Goal: Task Accomplishment & Management: Use online tool/utility

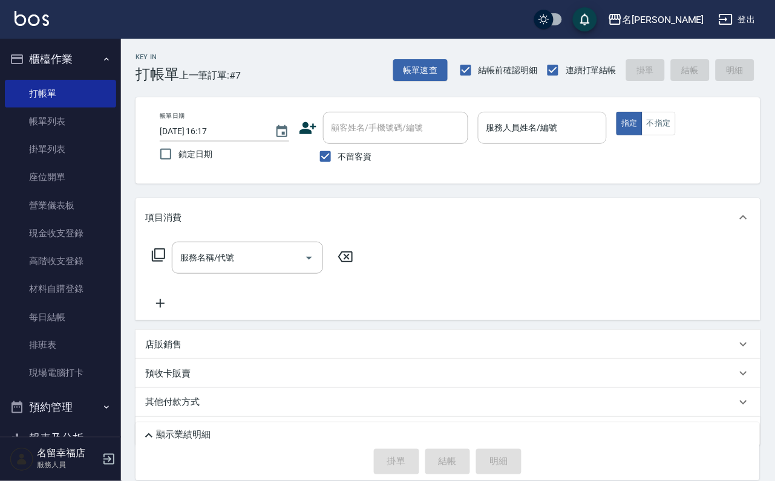
click at [602, 135] on input "服務人員姓名/編號" at bounding box center [542, 127] width 119 height 21
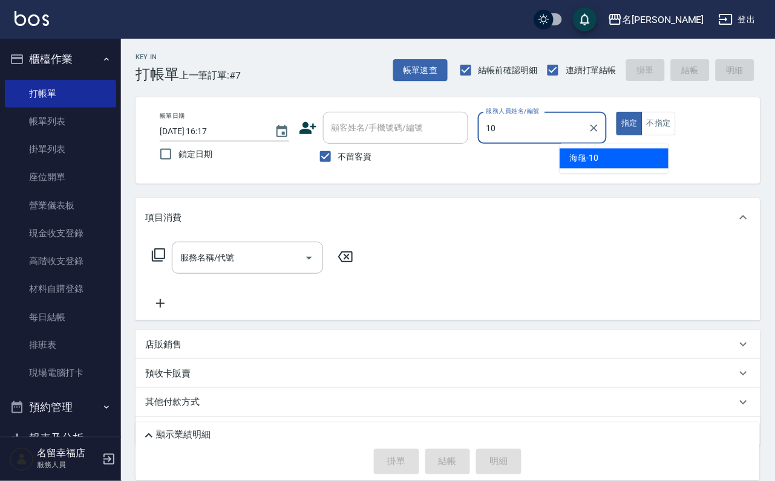
type input "海龜-10"
type button "true"
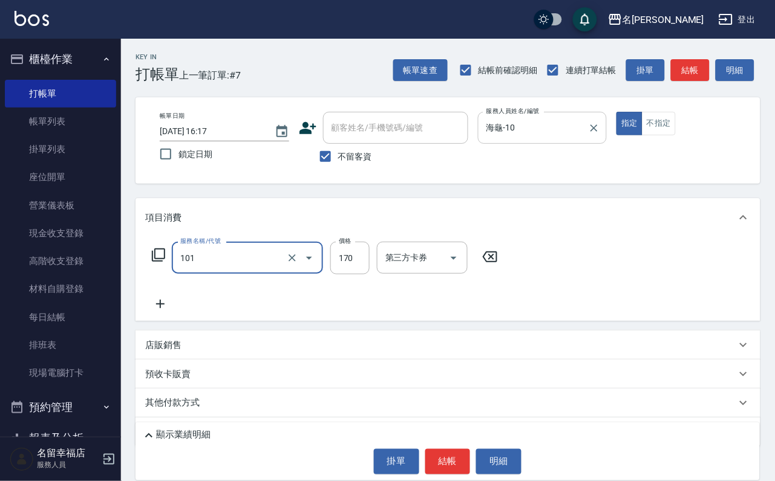
type input "洗髮(101)"
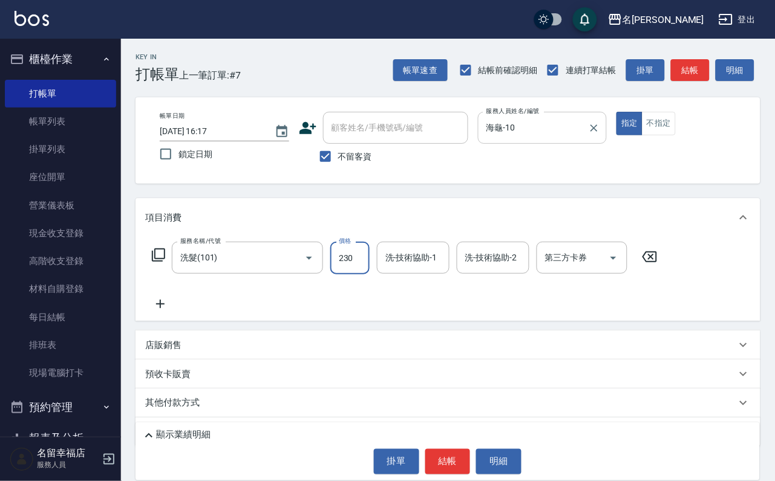
type input "230"
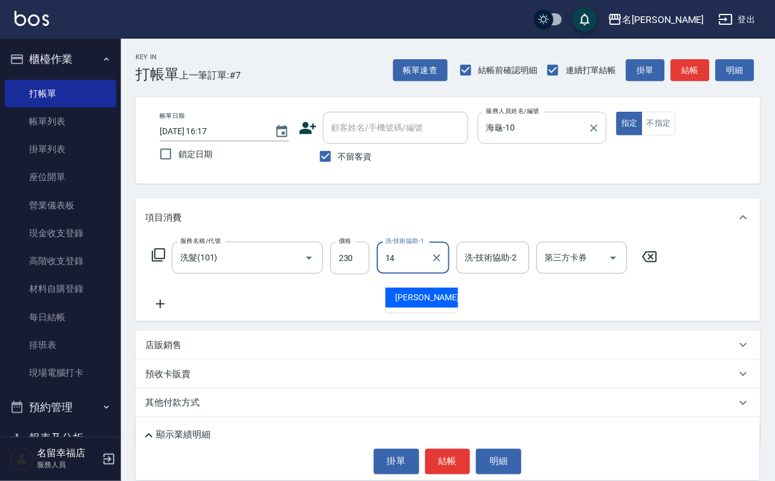
type input "[PERSON_NAME]-14"
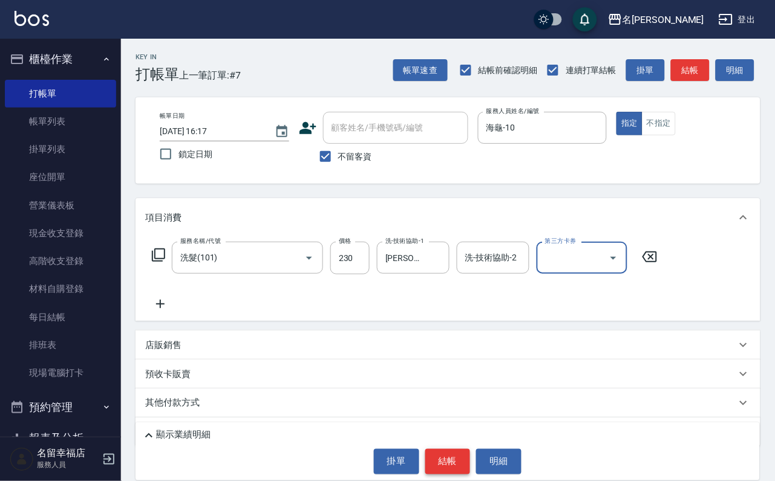
click at [455, 450] on button "結帳" at bounding box center [447, 461] width 45 height 25
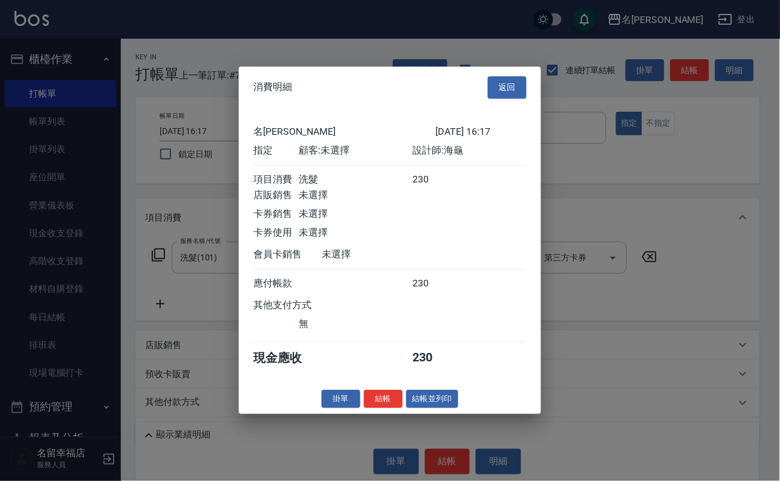
scroll to position [149, 0]
click at [371, 409] on button "結帳" at bounding box center [383, 399] width 39 height 19
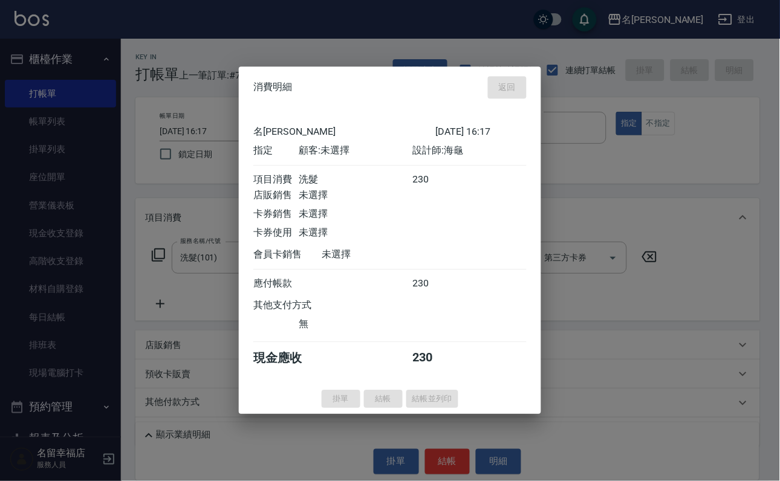
type input "[DATE] 16:27"
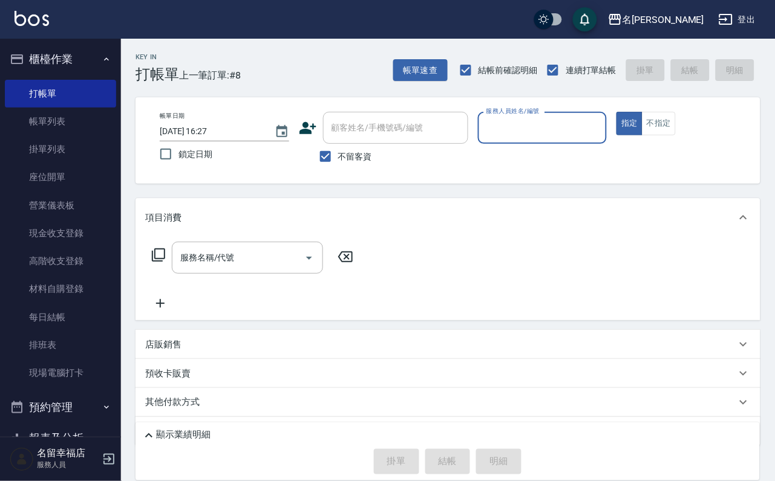
drag, startPoint x: 620, startPoint y: 128, endPoint x: 611, endPoint y: 134, distance: 10.4
click at [602, 132] on input "服務人員姓名/編號" at bounding box center [542, 127] width 119 height 21
type input "語[PERSON_NAME]-6"
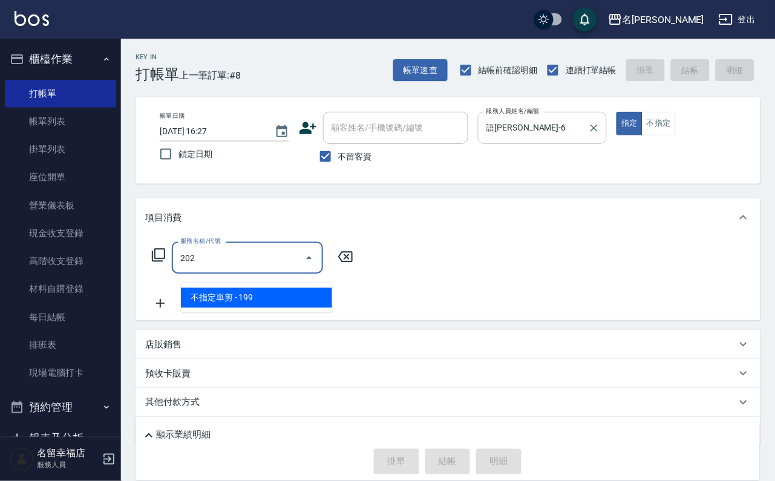
type input "不指定單剪(202)"
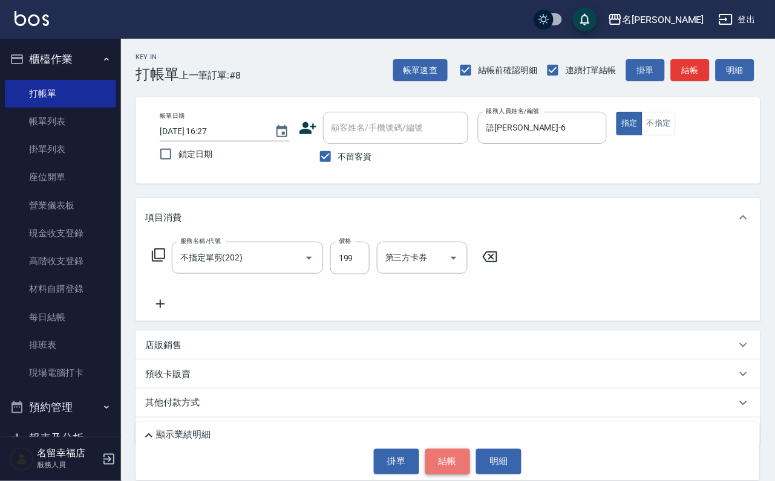
click at [449, 469] on button "結帳" at bounding box center [447, 461] width 45 height 25
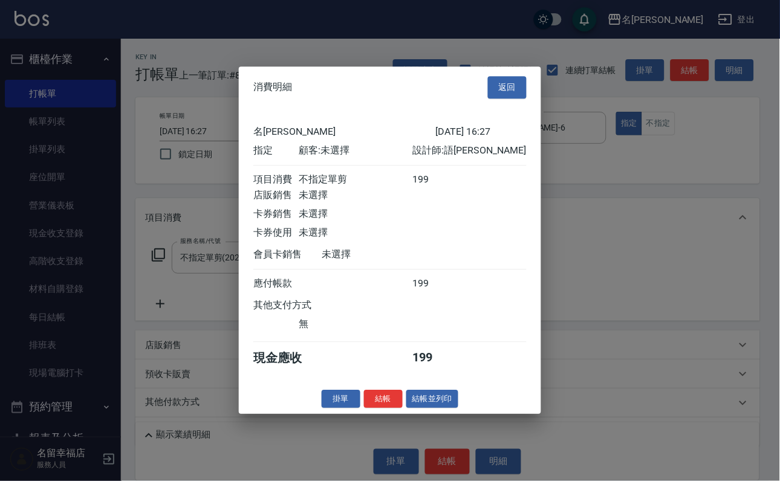
click at [367, 409] on button "結帳" at bounding box center [383, 399] width 39 height 19
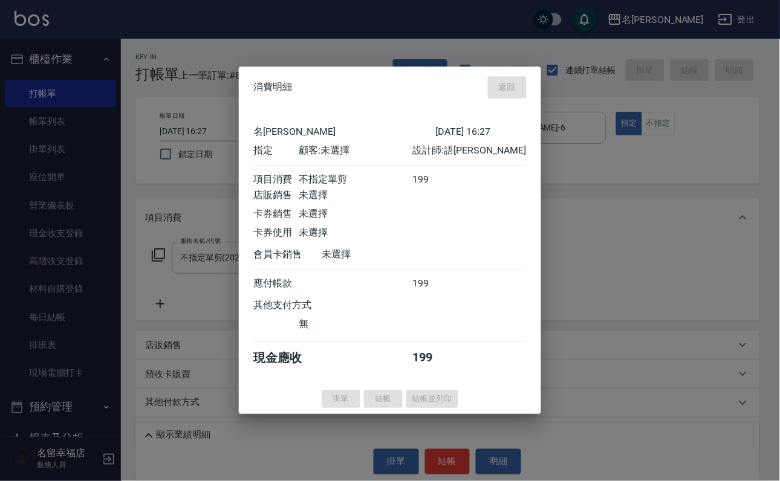
type input "[DATE] 16:28"
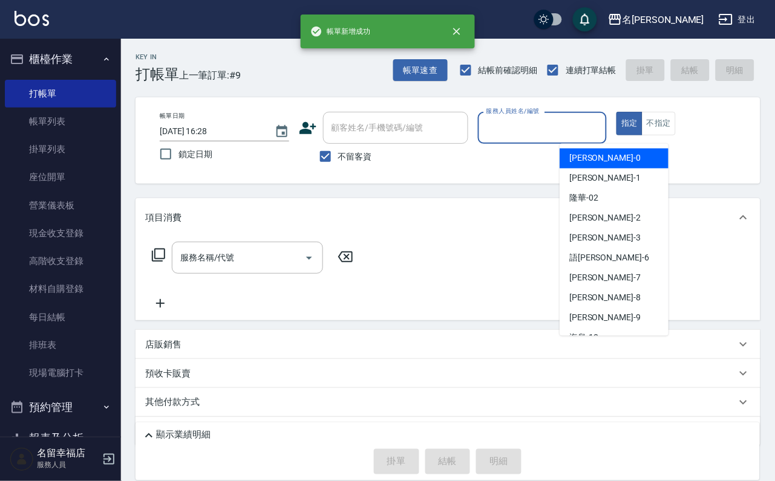
click at [602, 126] on input "服務人員姓名/編號" at bounding box center [542, 127] width 119 height 21
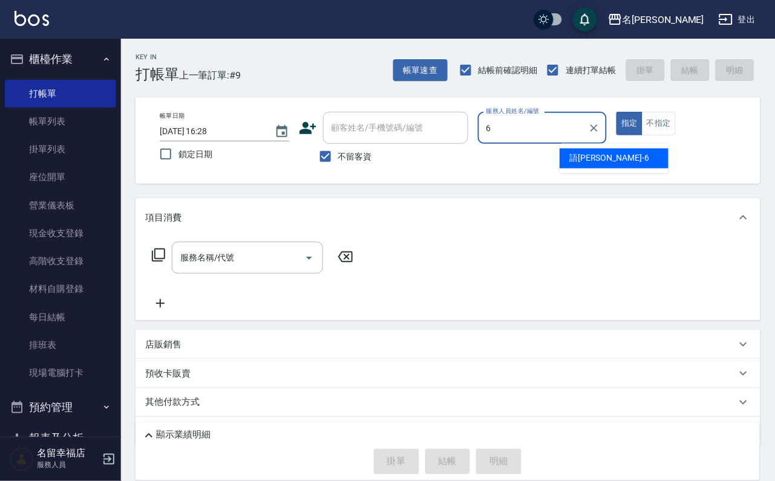
type input "語[PERSON_NAME]-6"
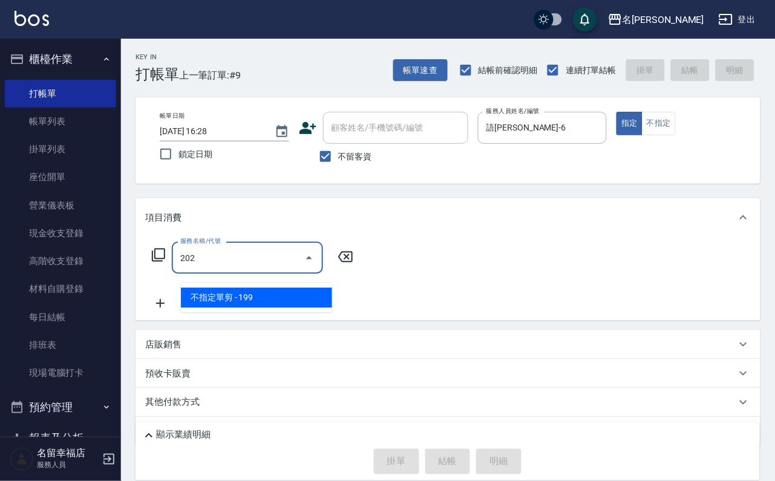
click at [320, 301] on span "不指定單剪 - 199" at bounding box center [256, 298] width 151 height 20
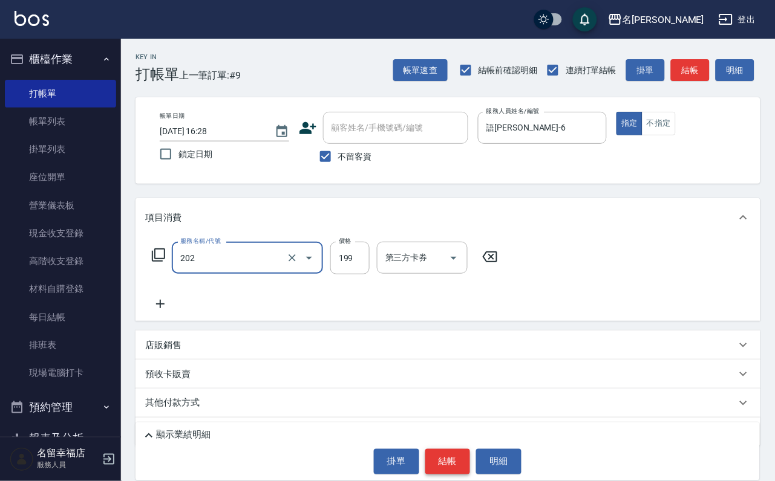
type input "不指定單剪(202)"
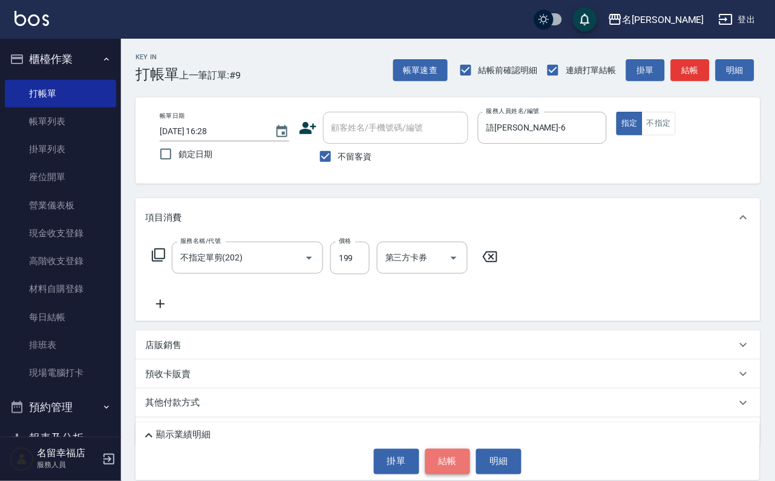
click at [440, 449] on button "結帳" at bounding box center [447, 461] width 45 height 25
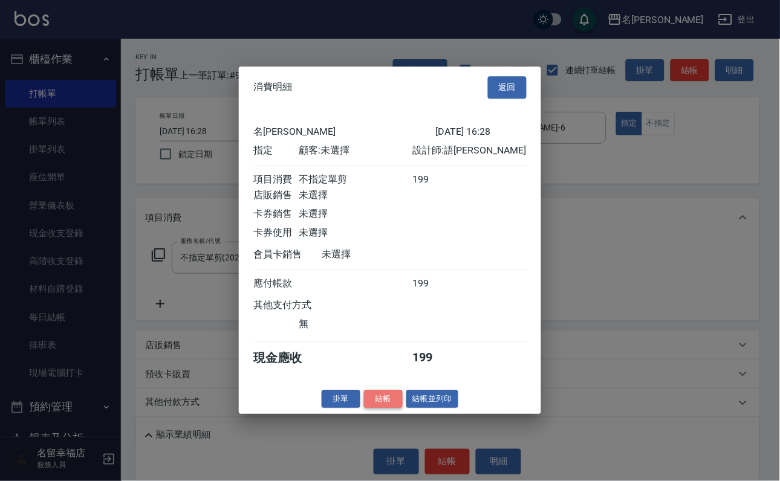
click at [367, 409] on button "結帳" at bounding box center [383, 399] width 39 height 19
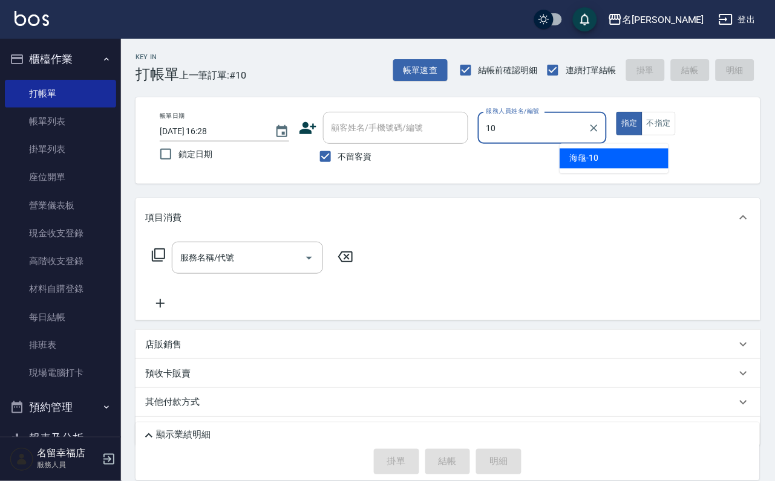
type input "海龜-10"
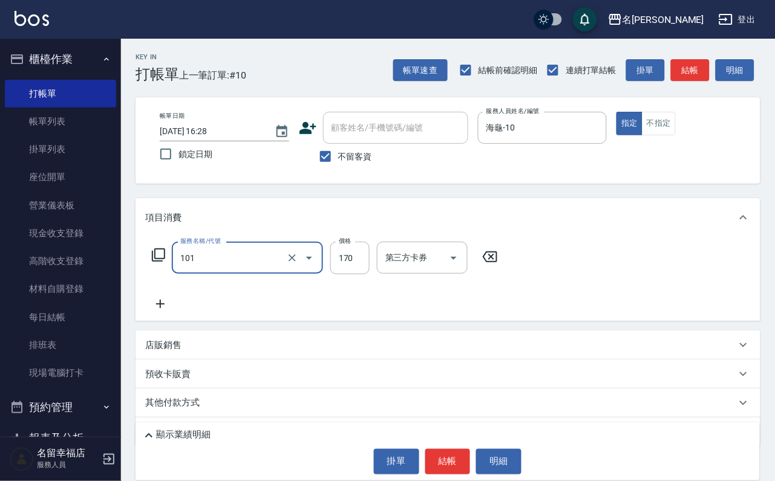
type input "洗髮(101)"
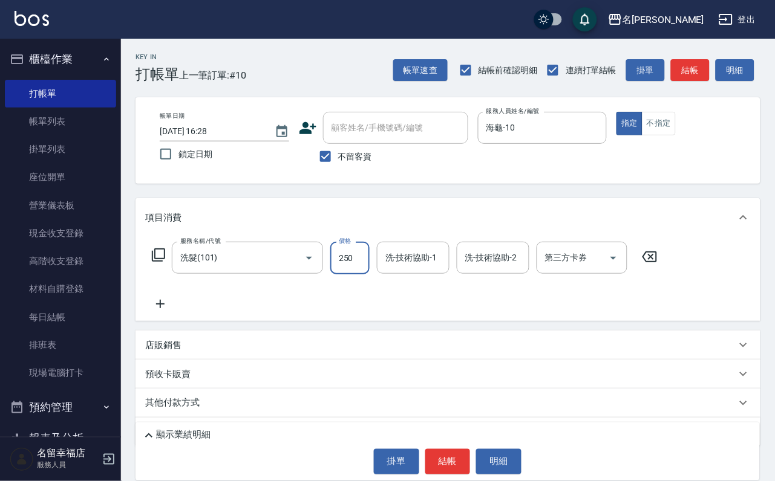
type input "250"
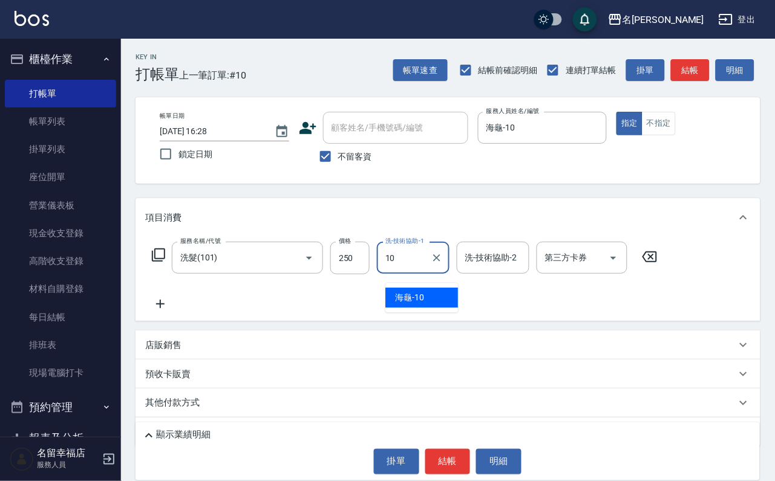
type input "海龜-10"
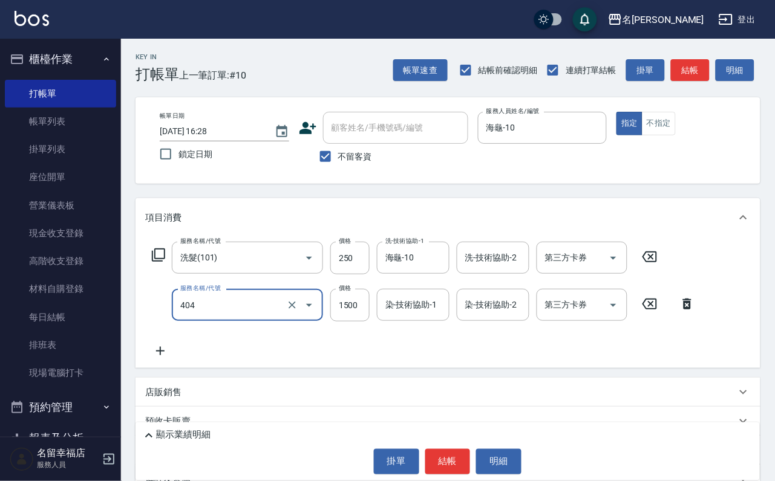
type input "設計染髮(404)"
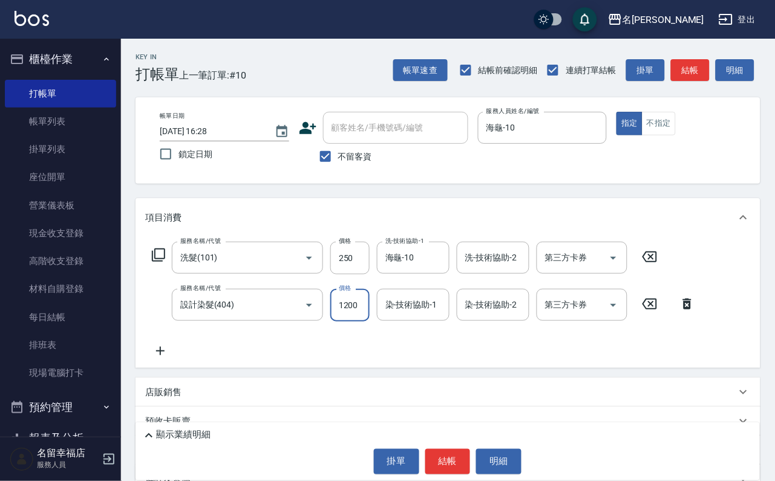
scroll to position [0, 1]
type input "1200"
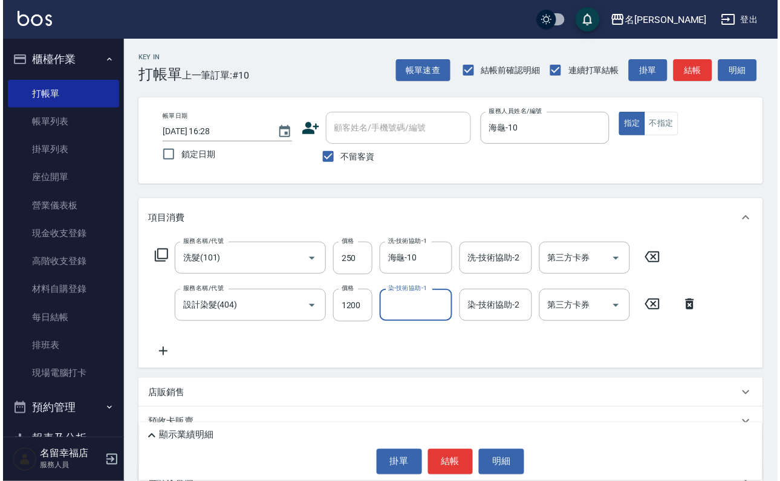
scroll to position [0, 0]
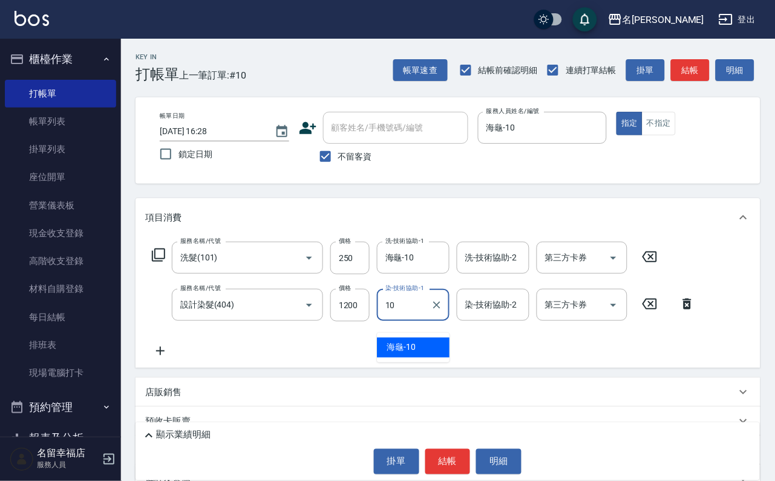
type input "海龜-10"
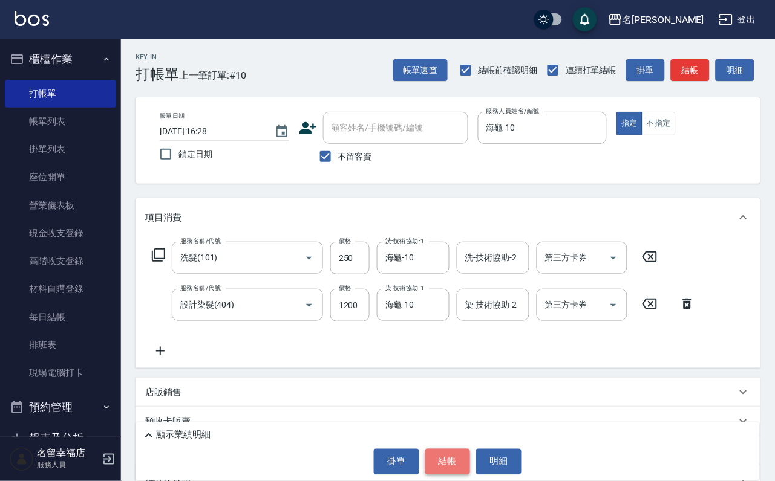
click at [451, 452] on button "結帳" at bounding box center [447, 461] width 45 height 25
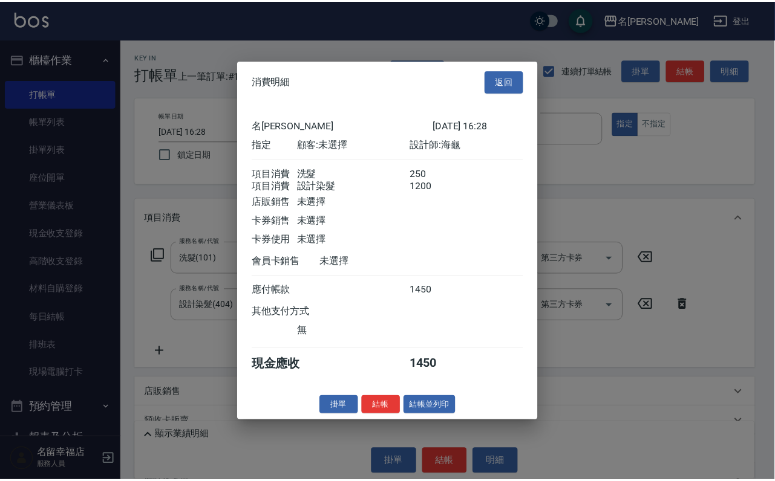
scroll to position [181, 0]
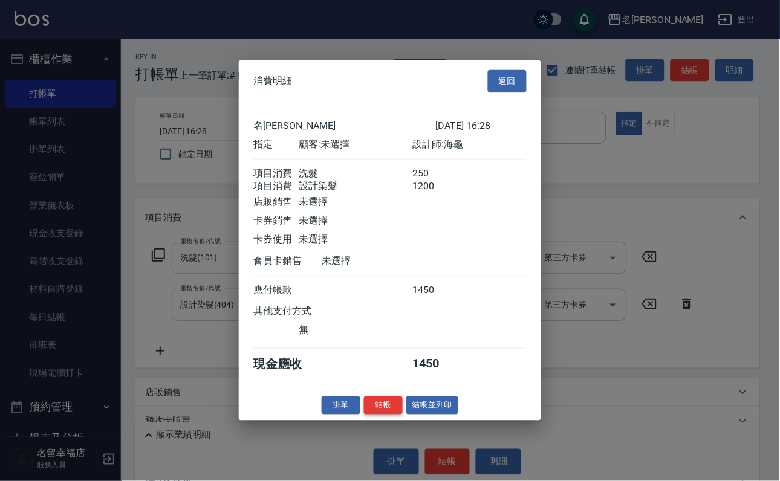
click at [364, 415] on button "結帳" at bounding box center [383, 405] width 39 height 19
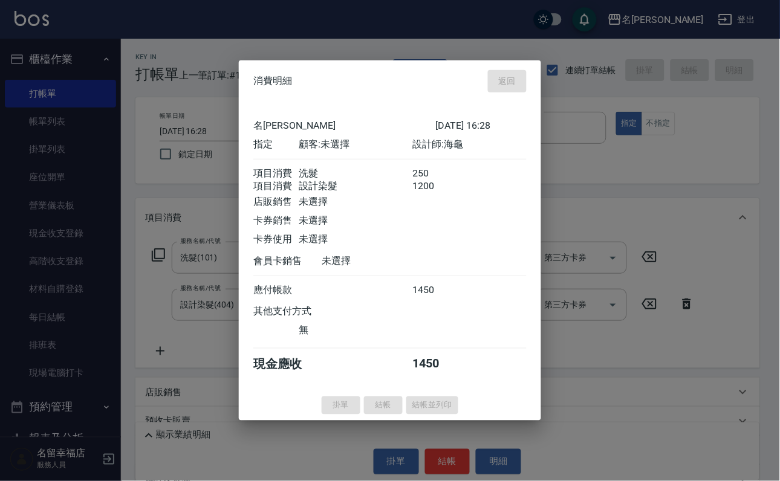
type input "[DATE] 16:34"
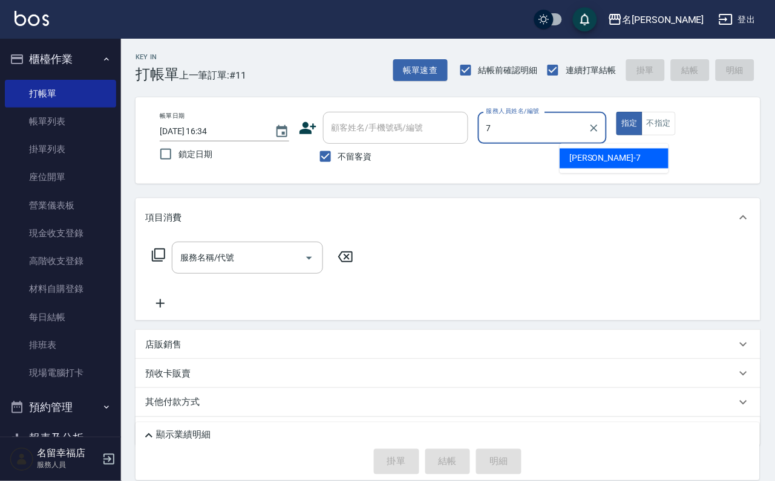
type input "[PERSON_NAME]-7"
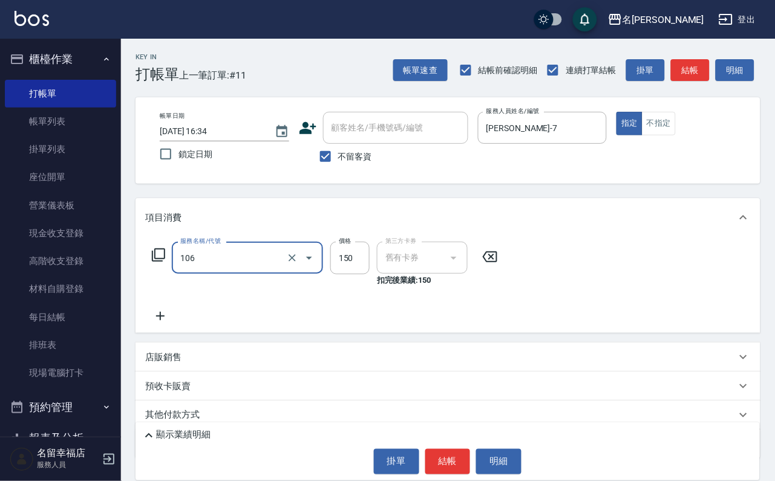
type input "洗髮券抵用(106)"
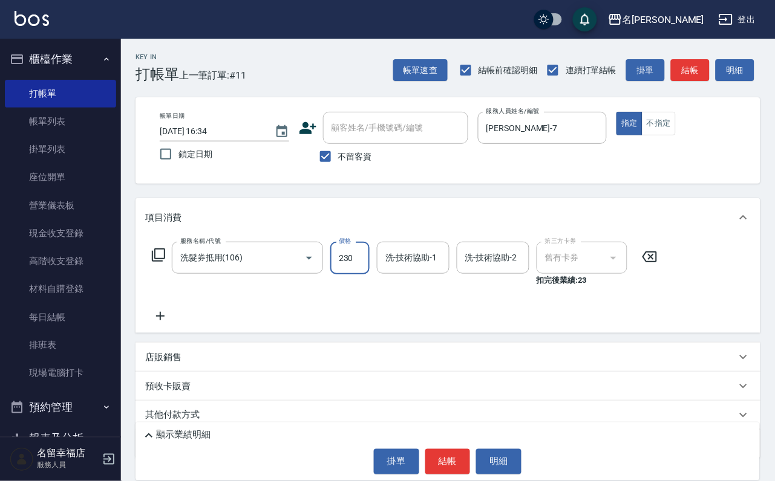
type input "230"
type input "[PERSON_NAME]-7"
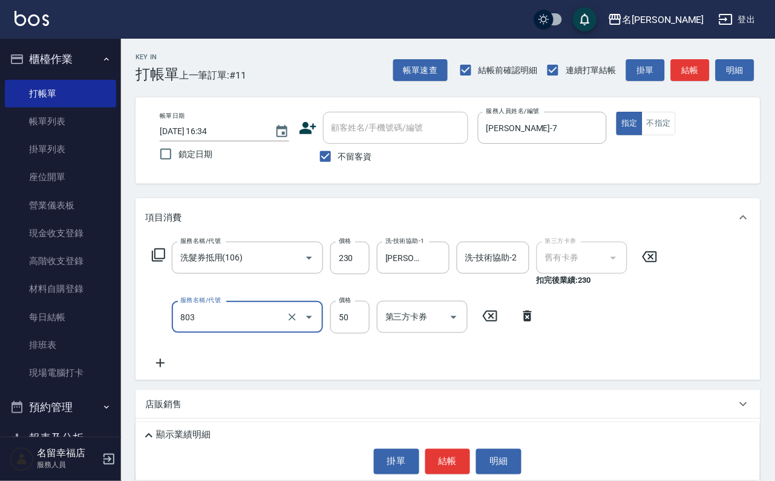
type input "吹捲/夾直/電棒/玉米鬚/青捲(803)"
type input "20"
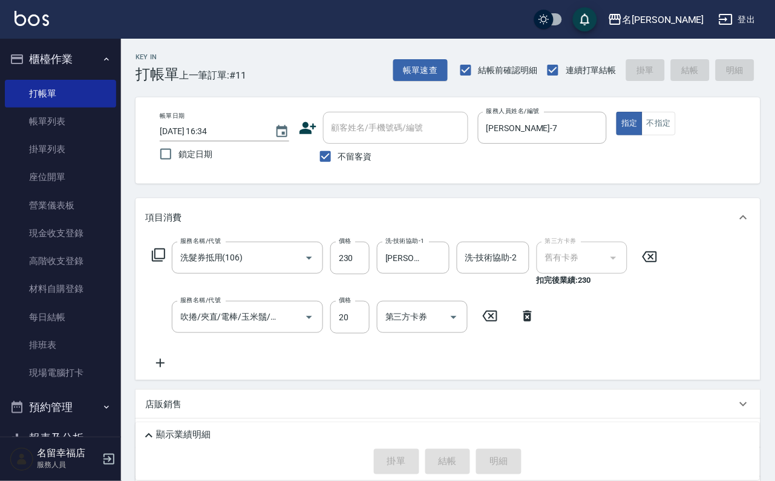
type input "[DATE] 16:56"
